Goal: Task Accomplishment & Management: Use online tool/utility

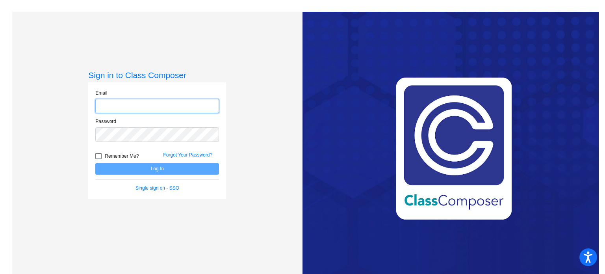
type input "[EMAIL_ADDRESS][DOMAIN_NAME]"
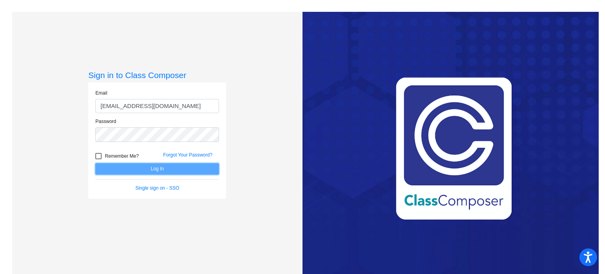
click at [150, 166] on button "Log In" at bounding box center [157, 168] width 124 height 11
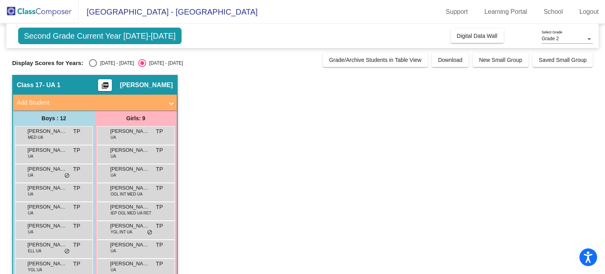
click at [88, 65] on div "Display Scores for Years: [DATE] - [DATE] [DATE] - [DATE]" at bounding box center [165, 63] width 307 height 8
click at [91, 66] on div "Select an option" at bounding box center [93, 63] width 8 height 8
click at [93, 67] on input "[DATE] - [DATE]" at bounding box center [93, 67] width 0 height 0
radio input "true"
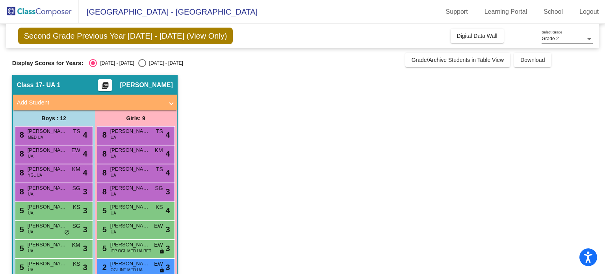
scroll to position [39, 0]
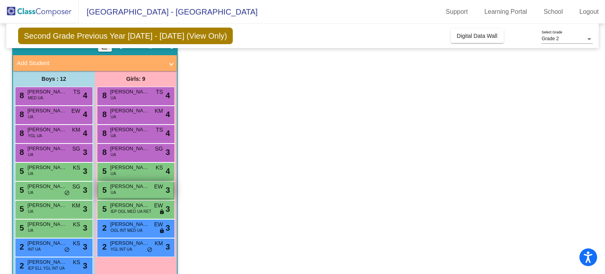
click at [139, 192] on div "5 [PERSON_NAME] UA EW lock do_not_disturb_alt 3" at bounding box center [135, 190] width 75 height 16
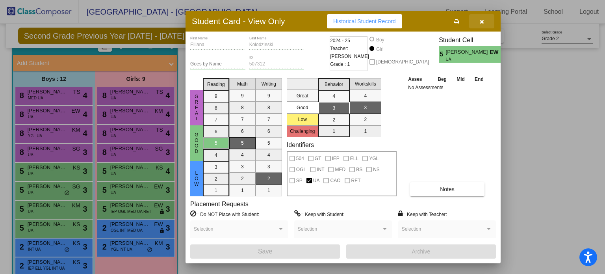
click at [478, 20] on button "button" at bounding box center [481, 21] width 25 height 14
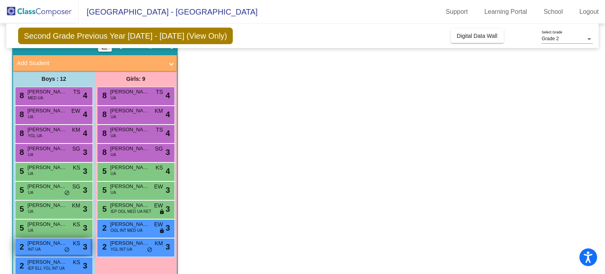
click at [58, 247] on div "2 [PERSON_NAME] INT UA KS lock do_not_disturb_alt 3" at bounding box center [52, 246] width 75 height 16
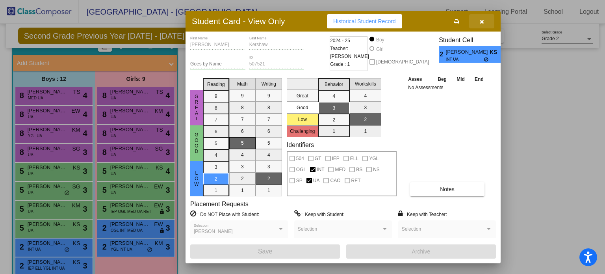
click at [481, 18] on button "button" at bounding box center [481, 21] width 25 height 14
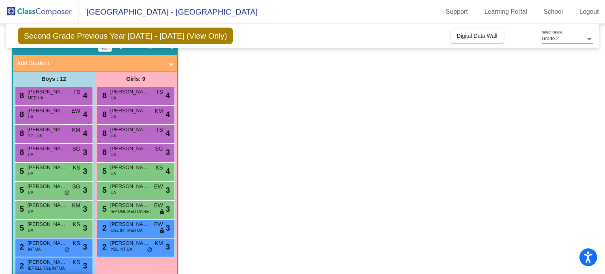
scroll to position [79, 0]
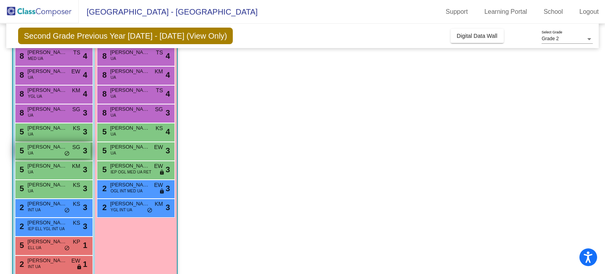
click at [77, 157] on div "5 [PERSON_NAME] UA SG lock do_not_disturb_alt 3" at bounding box center [52, 150] width 75 height 16
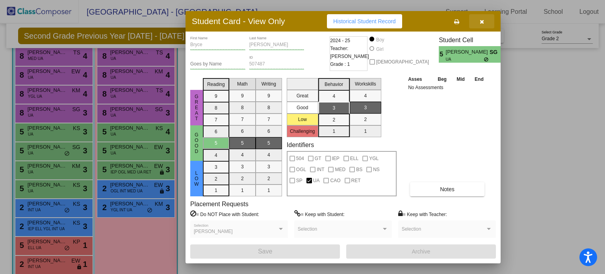
click at [480, 20] on icon "button" at bounding box center [482, 22] width 4 height 6
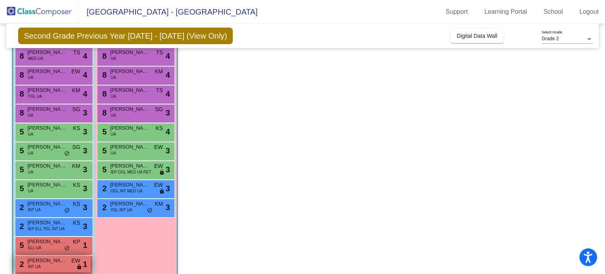
scroll to position [91, 0]
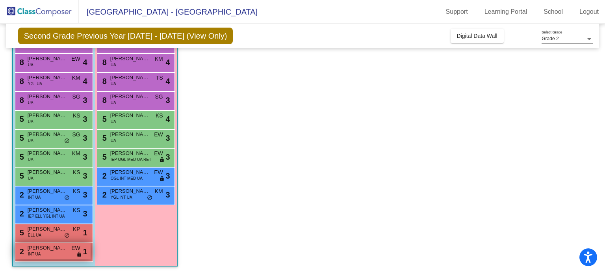
click at [81, 253] on span "lock" at bounding box center [79, 254] width 6 height 6
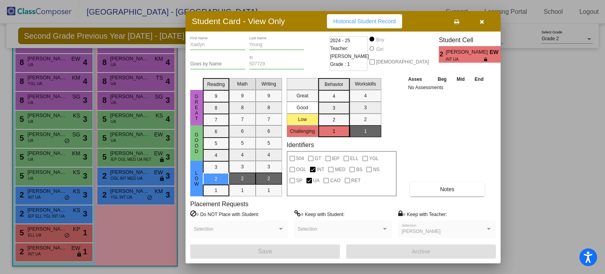
click at [484, 22] on button "button" at bounding box center [481, 21] width 25 height 14
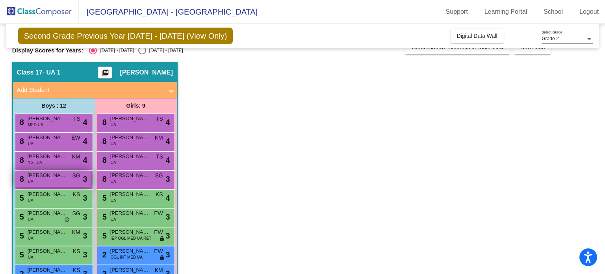
scroll to position [52, 0]
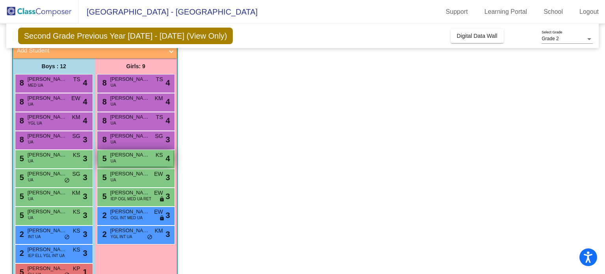
click at [154, 165] on div "5 [PERSON_NAME] UA KS lock do_not_disturb_alt 4" at bounding box center [135, 158] width 75 height 16
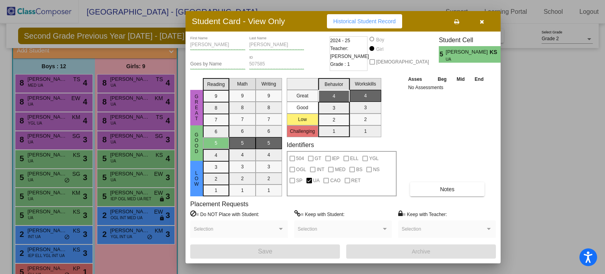
click at [480, 23] on icon "button" at bounding box center [482, 22] width 4 height 6
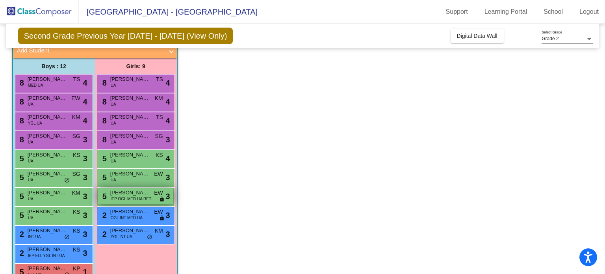
click at [150, 200] on span "IEP OGL MED UA RET" at bounding box center [131, 199] width 41 height 6
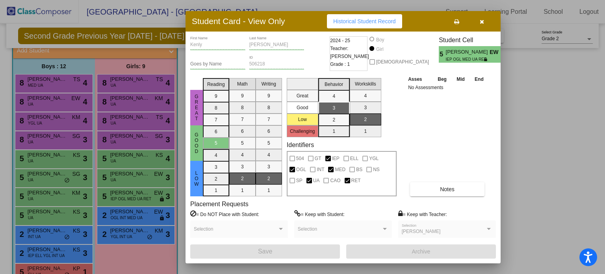
click at [484, 23] on button "button" at bounding box center [481, 21] width 25 height 14
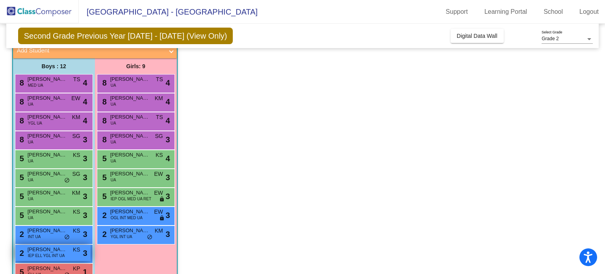
scroll to position [13, 0]
